Goal: Communication & Community: Ask a question

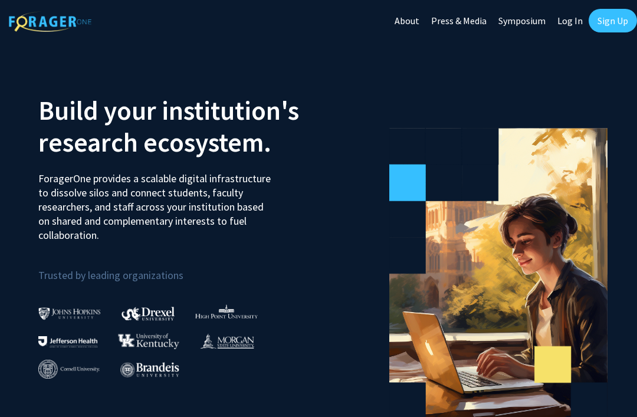
click at [575, 21] on link "Log In" at bounding box center [569, 20] width 37 height 41
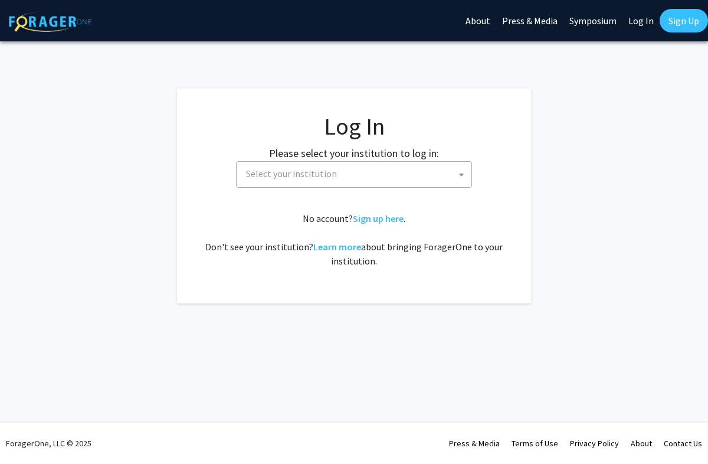
click at [405, 166] on span "Select your institution" at bounding box center [356, 174] width 230 height 24
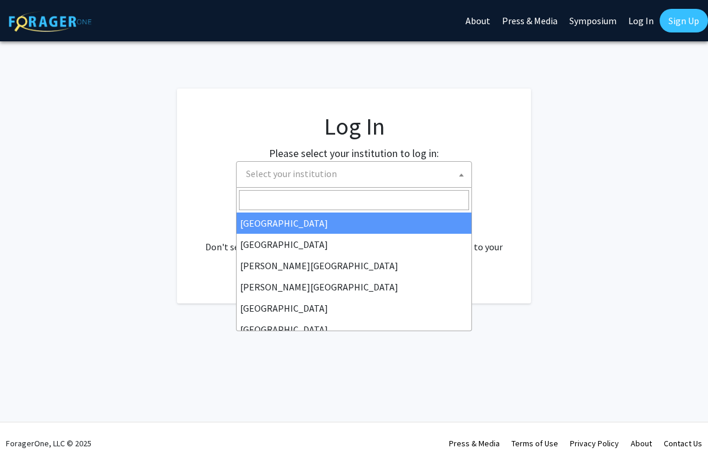
click at [390, 170] on span "Select your institution" at bounding box center [356, 174] width 230 height 24
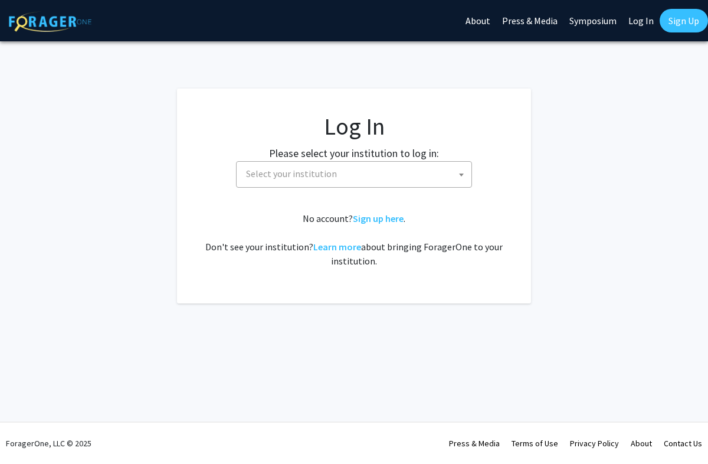
click at [390, 172] on span "Select your institution" at bounding box center [356, 174] width 230 height 24
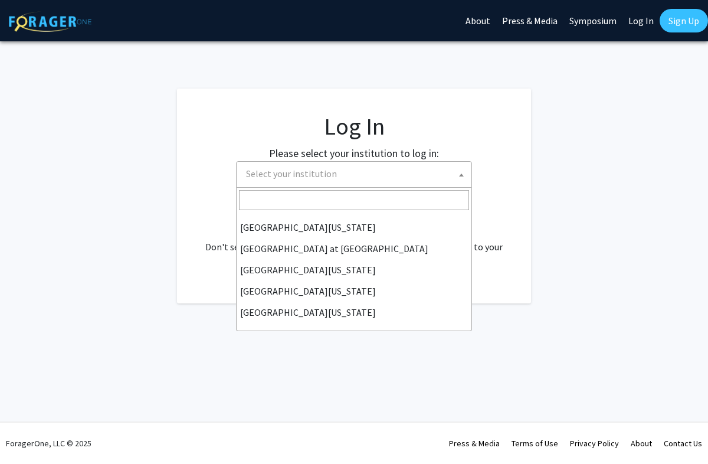
scroll to position [413, 0]
select select "33"
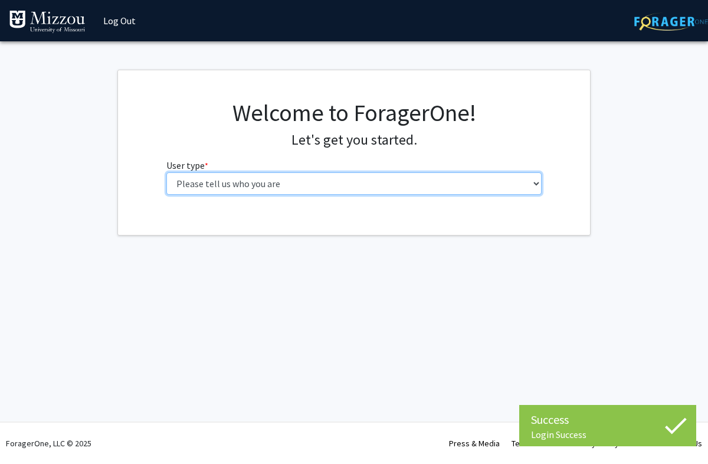
click at [510, 190] on select "Please tell us who you are Undergraduate Student Master's Student Doctoral Cand…" at bounding box center [354, 183] width 376 height 22
select select "1: undergrad"
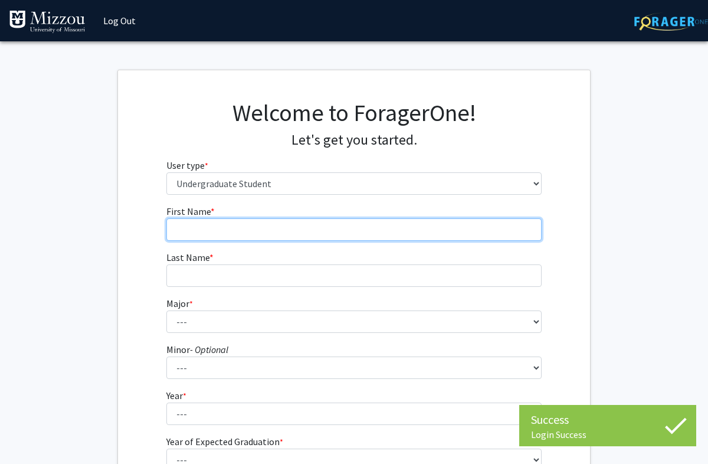
click at [495, 236] on input "First Name * required" at bounding box center [354, 229] width 376 height 22
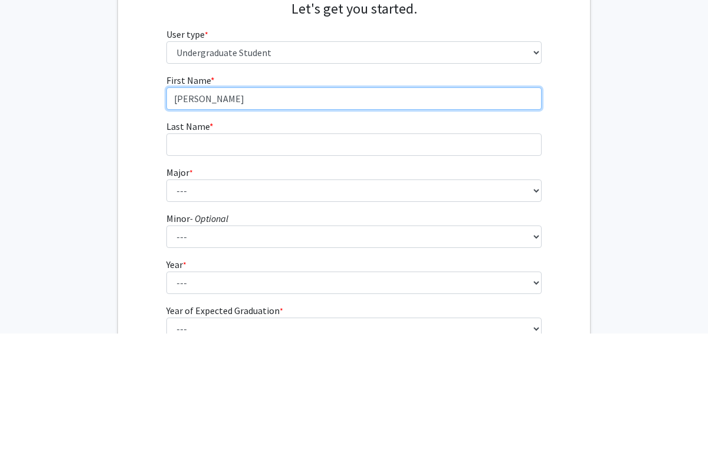
type input "[PERSON_NAME]"
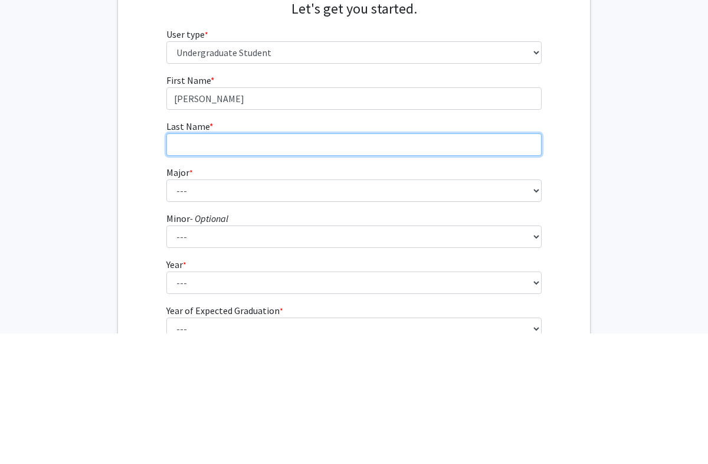
click at [382, 264] on input "Last Name * required" at bounding box center [354, 275] width 376 height 22
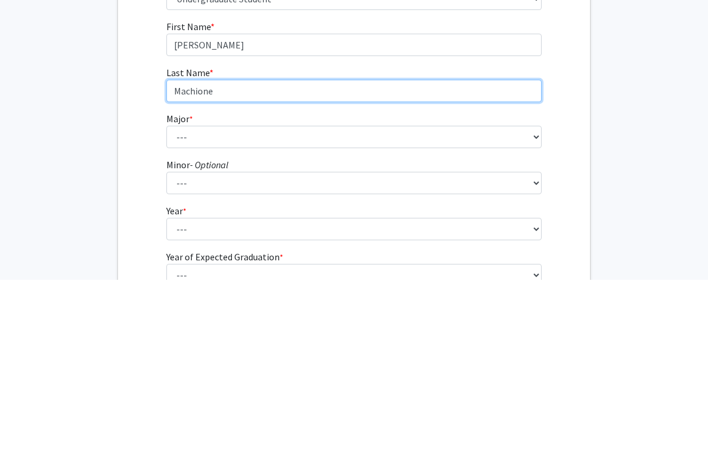
type input "Machione"
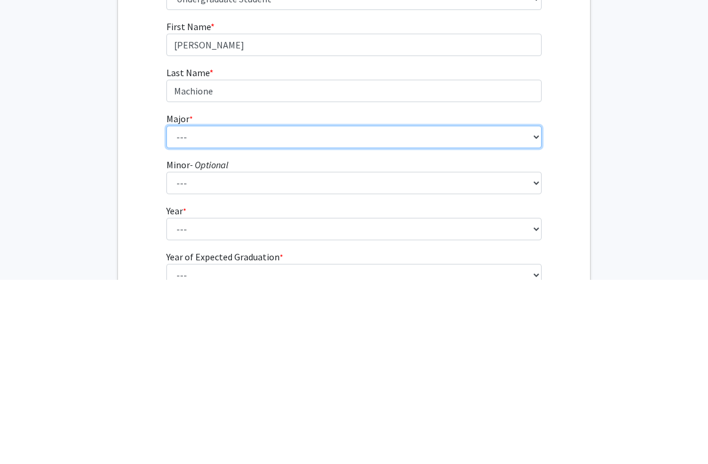
click at [268, 310] on select "--- Agribusiness Management Agricultural Education Agricultural Education: Comm…" at bounding box center [354, 321] width 376 height 22
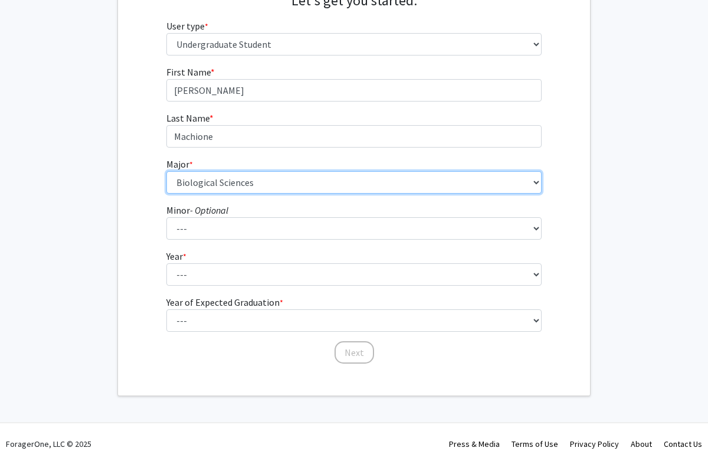
click at [476, 181] on select "--- Agribusiness Management Agricultural Education Agricultural Education: Comm…" at bounding box center [354, 182] width 376 height 22
select select "135: 2628"
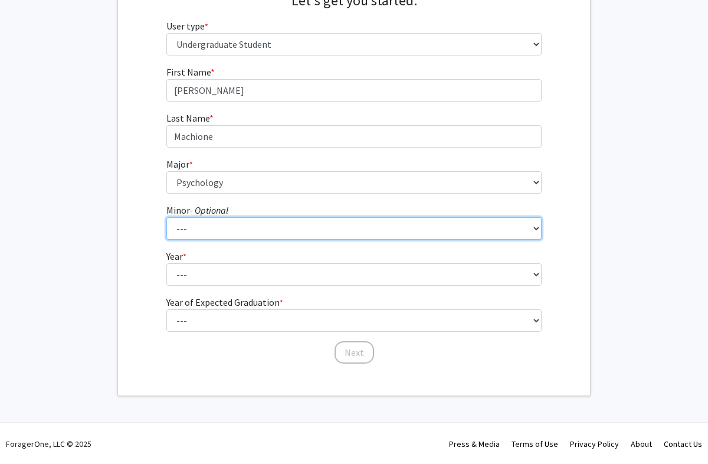
click at [410, 227] on select "--- Accountancy Aerospace Engineering Aerospace Studies Agribusiness Management…" at bounding box center [354, 228] width 376 height 22
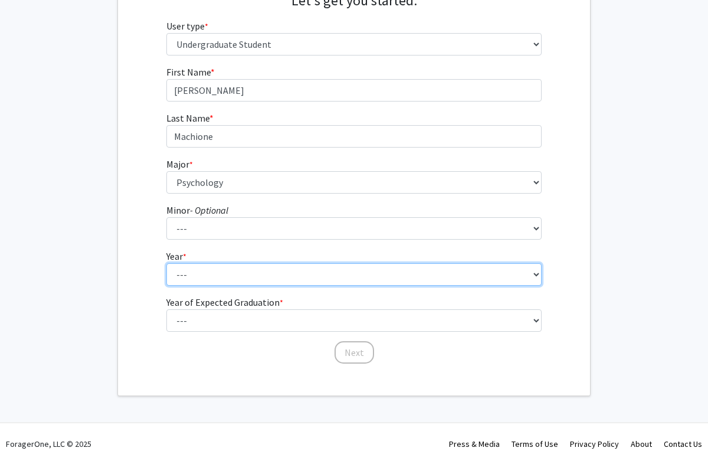
click at [265, 271] on select "--- First-year Sophomore Junior Senior Postbaccalaureate Certificate" at bounding box center [354, 274] width 376 height 22
click at [316, 263] on select "--- First-year Sophomore Junior Senior Postbaccalaureate Certificate" at bounding box center [354, 274] width 376 height 22
select select "3: junior"
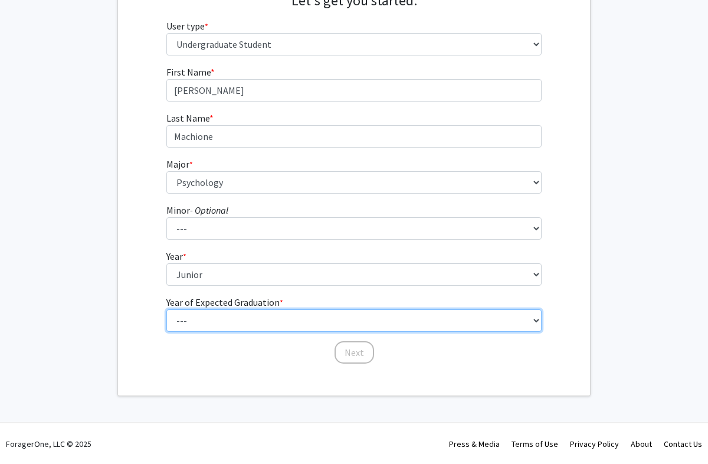
click at [364, 323] on select "--- 2025 2026 2027 2028 2029 2030 2031 2032 2033 2034" at bounding box center [354, 320] width 376 height 22
select select "3: 2027"
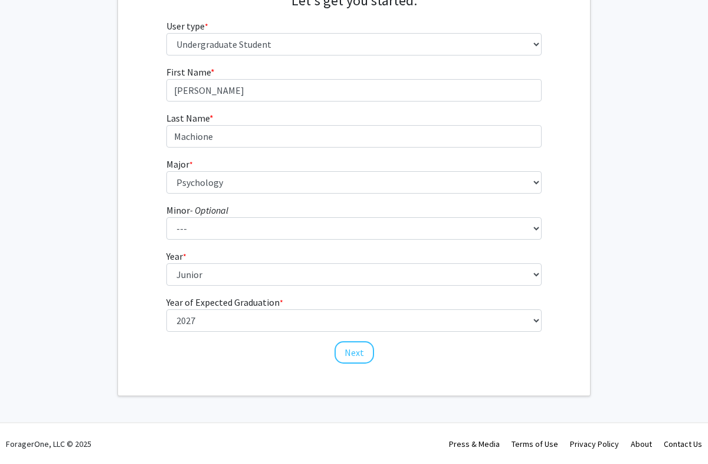
click at [350, 355] on button "Next" at bounding box center [354, 352] width 40 height 22
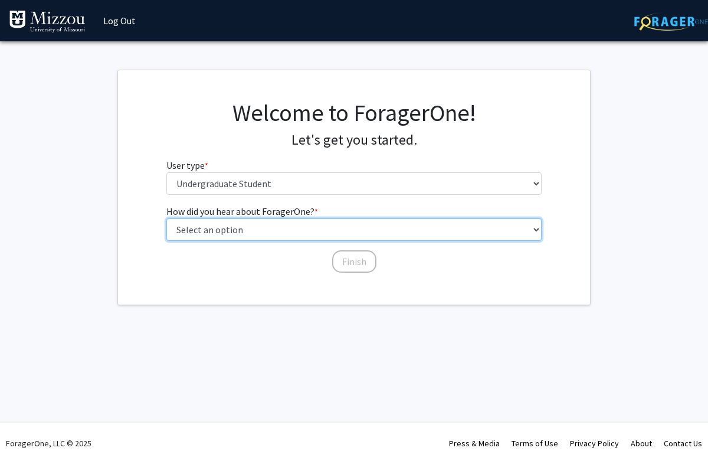
click at [372, 227] on select "Select an option Peer/student recommendation Faculty/staff recommendation Unive…" at bounding box center [354, 229] width 376 height 22
select select "2: faculty_recommendation"
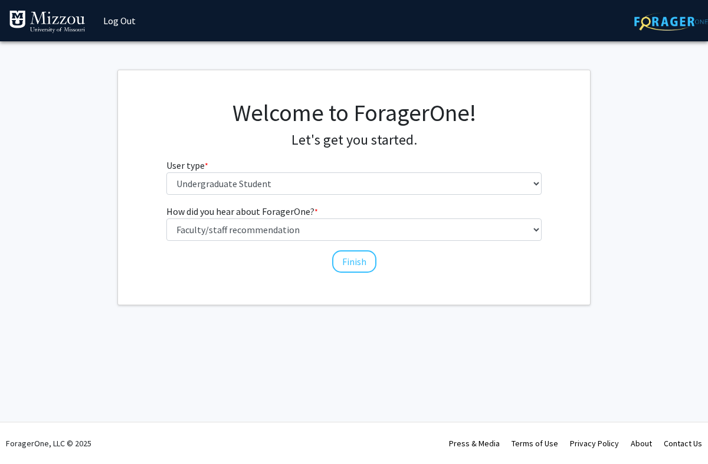
click at [351, 264] on button "Finish" at bounding box center [354, 261] width 44 height 22
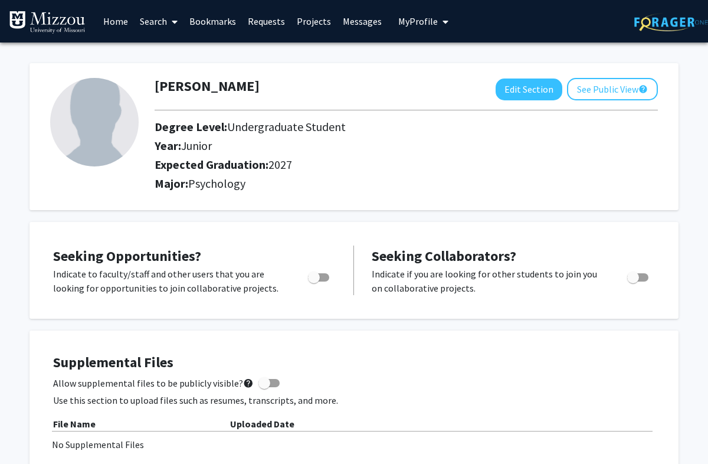
click at [119, 28] on link "Home" at bounding box center [115, 21] width 37 height 41
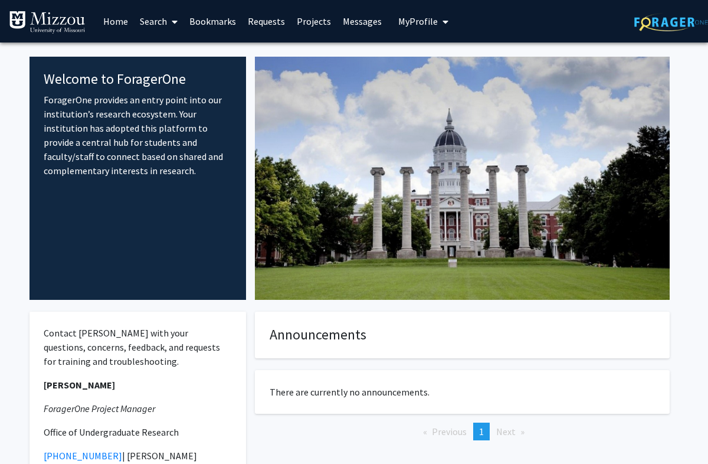
click at [268, 29] on link "Requests" at bounding box center [266, 21] width 49 height 41
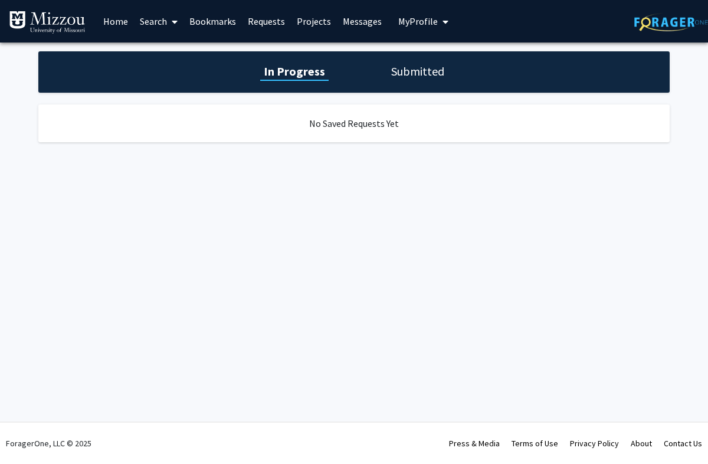
click at [168, 25] on span at bounding box center [172, 21] width 11 height 41
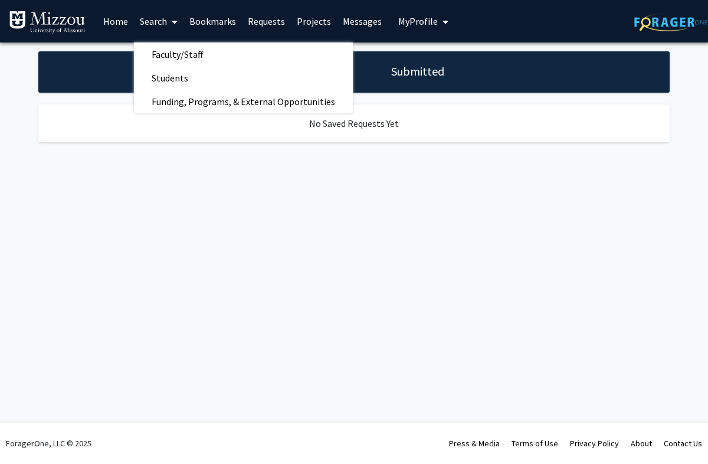
click at [222, 58] on link "Faculty/Staff" at bounding box center [243, 54] width 219 height 18
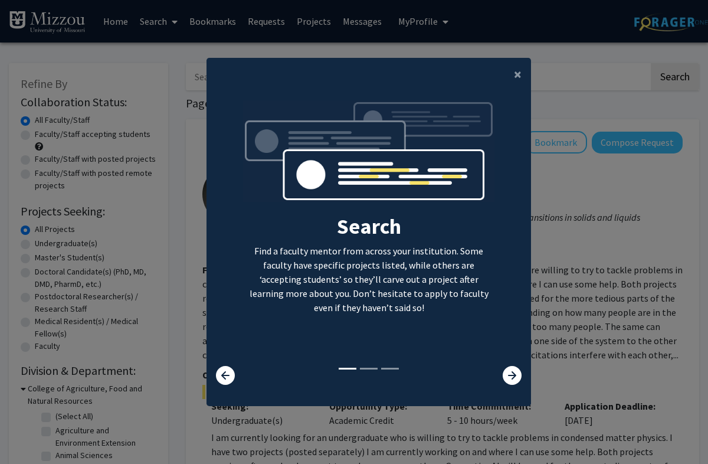
click at [511, 91] on button "×" at bounding box center [517, 74] width 27 height 33
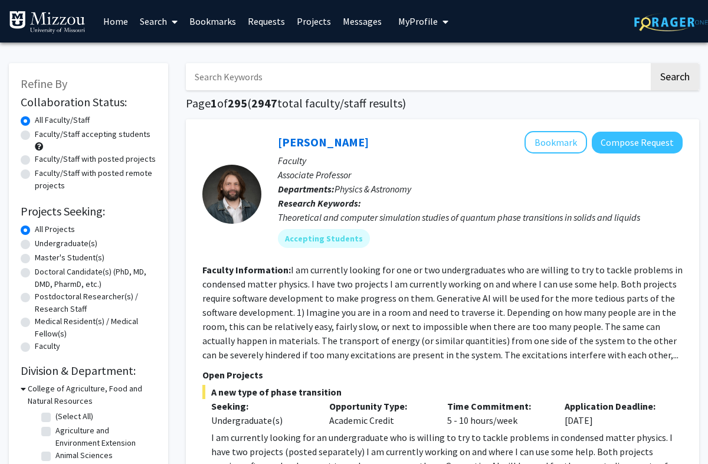
click at [428, 78] on input "Search Keywords" at bounding box center [417, 76] width 463 height 27
click at [636, 75] on button "Search" at bounding box center [674, 76] width 48 height 27
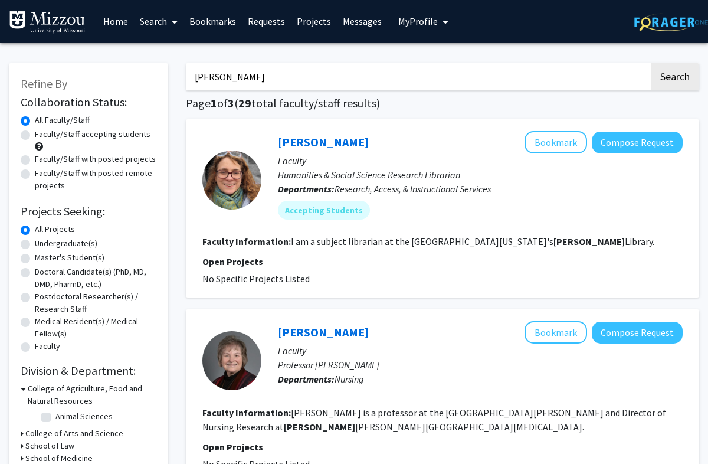
click at [636, 75] on button "Search" at bounding box center [674, 76] width 48 height 27
click at [382, 78] on input "[PERSON_NAME]" at bounding box center [417, 76] width 463 height 27
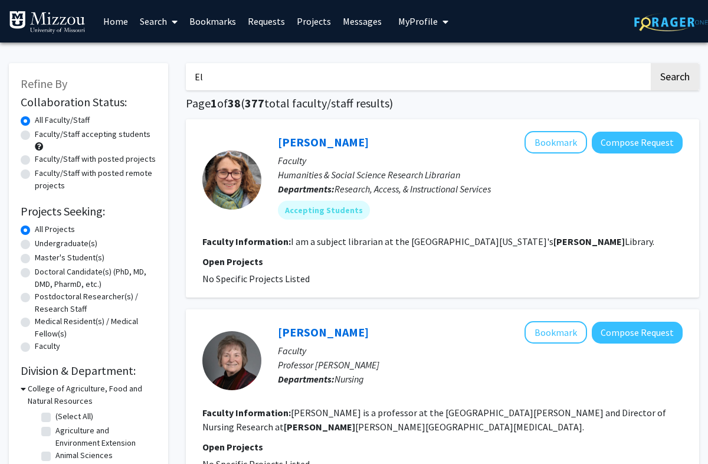
type input "E"
click at [244, 78] on input "Search Keywords" at bounding box center [417, 76] width 463 height 27
paste input "[PERSON_NAME]'"
type input "[PERSON_NAME]"
click at [636, 75] on button "Search" at bounding box center [674, 76] width 48 height 27
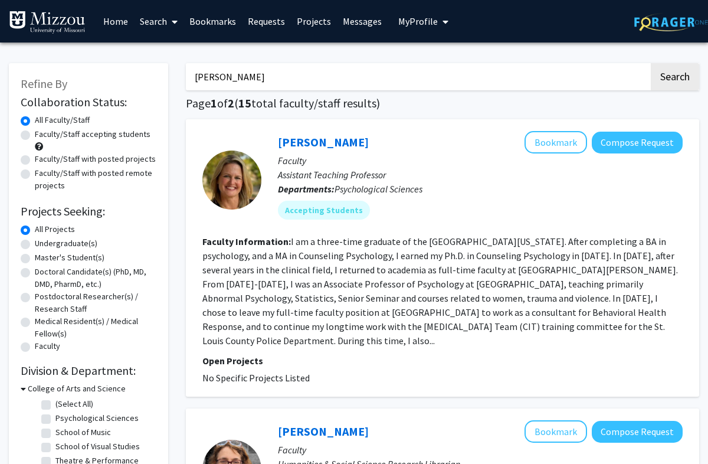
click at [636, 138] on button "Compose Request" at bounding box center [637, 143] width 91 height 22
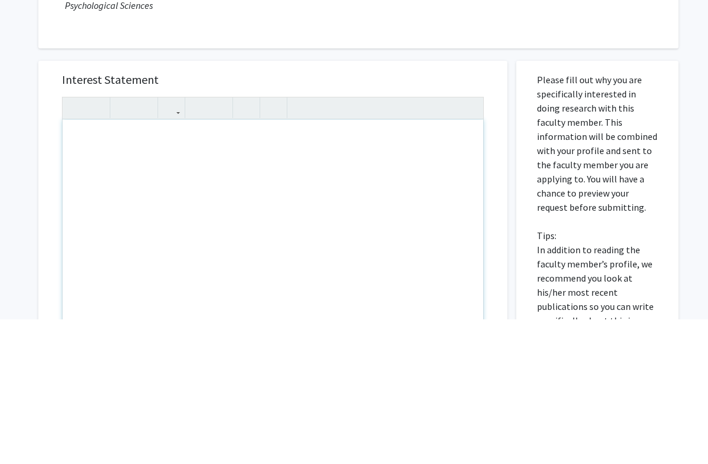
click at [397, 265] on div "Note to users with screen readers: Please press Alt+0 or Option+0 to deactivate…" at bounding box center [273, 400] width 420 height 270
click at [81, 265] on div "Psycg 3020" at bounding box center [273, 400] width 420 height 270
click at [87, 265] on div "Psycg 3020" at bounding box center [273, 400] width 420 height 270
click at [249, 265] on div "Psych 3020" at bounding box center [273, 400] width 420 height 270
click at [264, 265] on div "Psych 3020" at bounding box center [273, 400] width 420 height 270
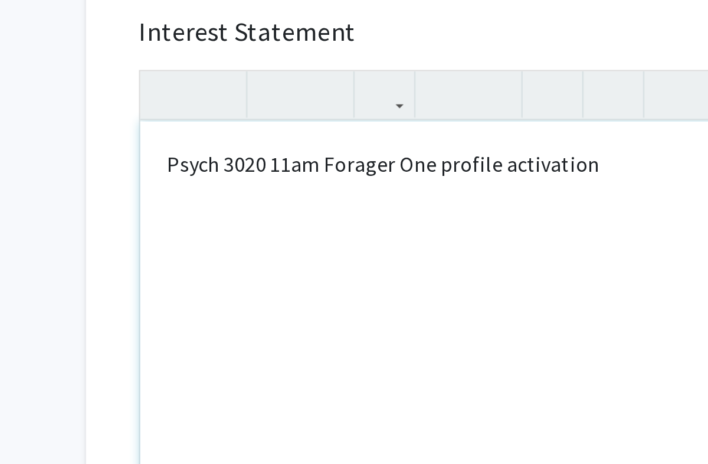
type textarea "<p>Psych 3020 11am Forager One profile activation</p><p><br></p>"
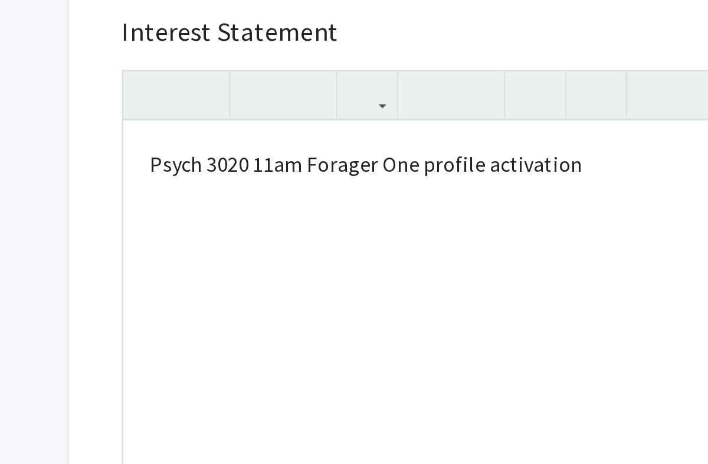
click at [280, 218] on h5 "Interest Statement" at bounding box center [273, 225] width 422 height 14
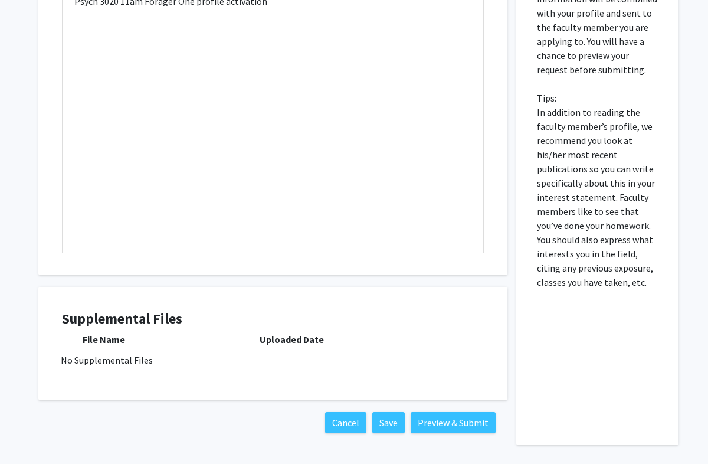
scroll to position [282, 0]
click at [468, 416] on button "Preview & Submit" at bounding box center [452, 422] width 85 height 21
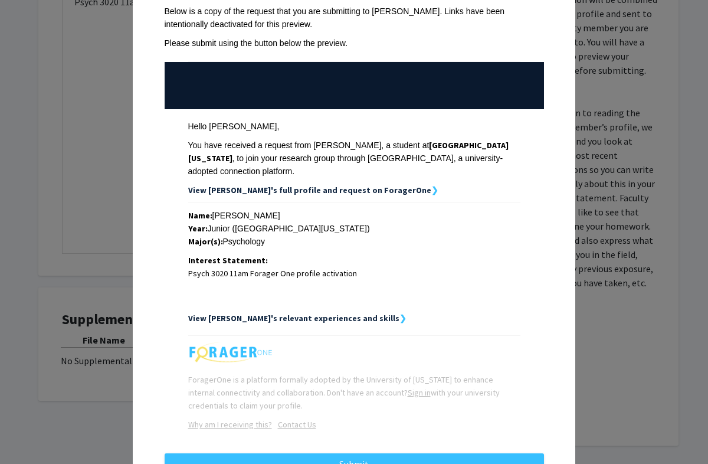
scroll to position [65, 0]
